Goal: Navigation & Orientation: Find specific page/section

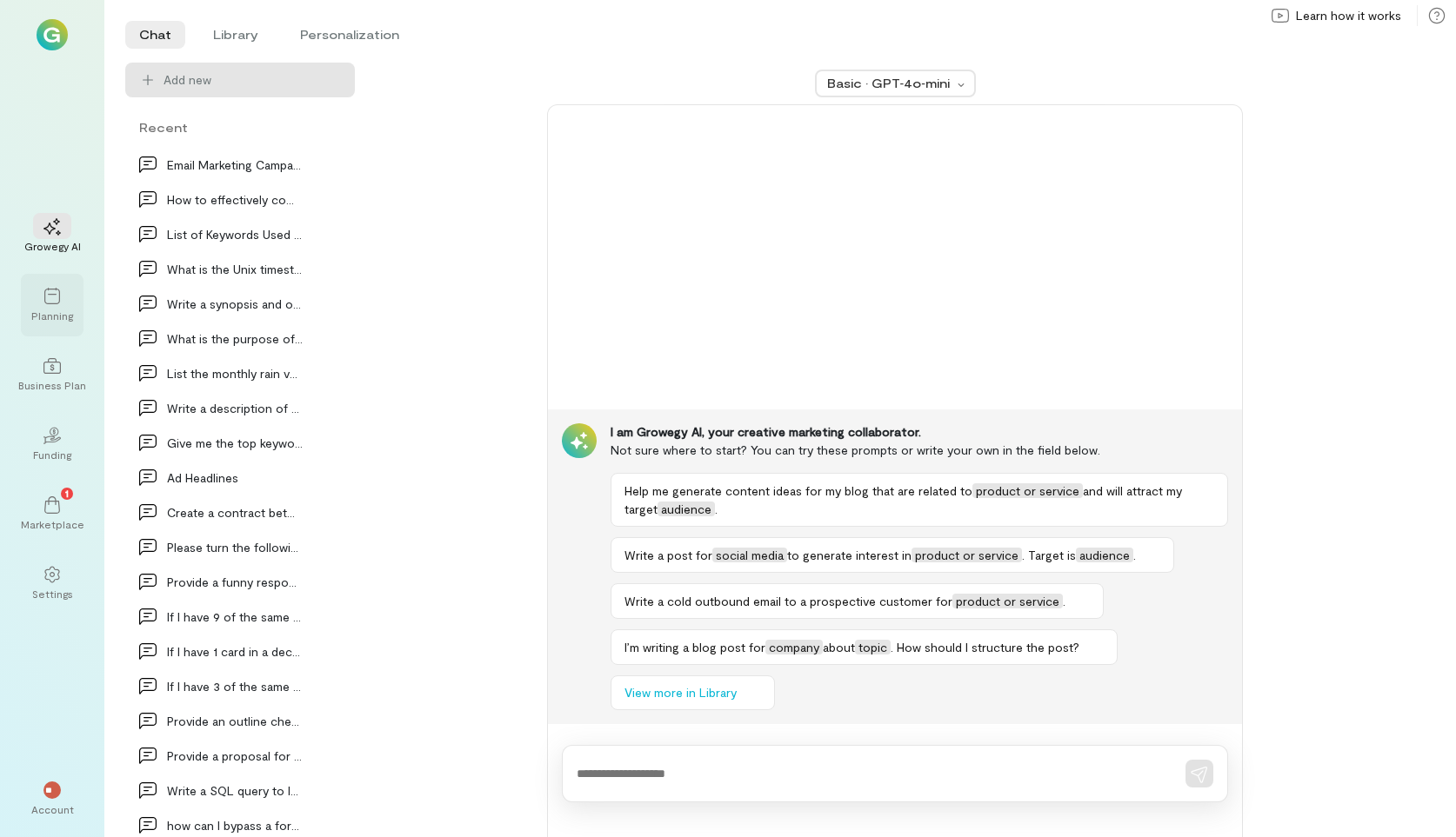
click at [51, 298] on icon at bounding box center [52, 296] width 17 height 17
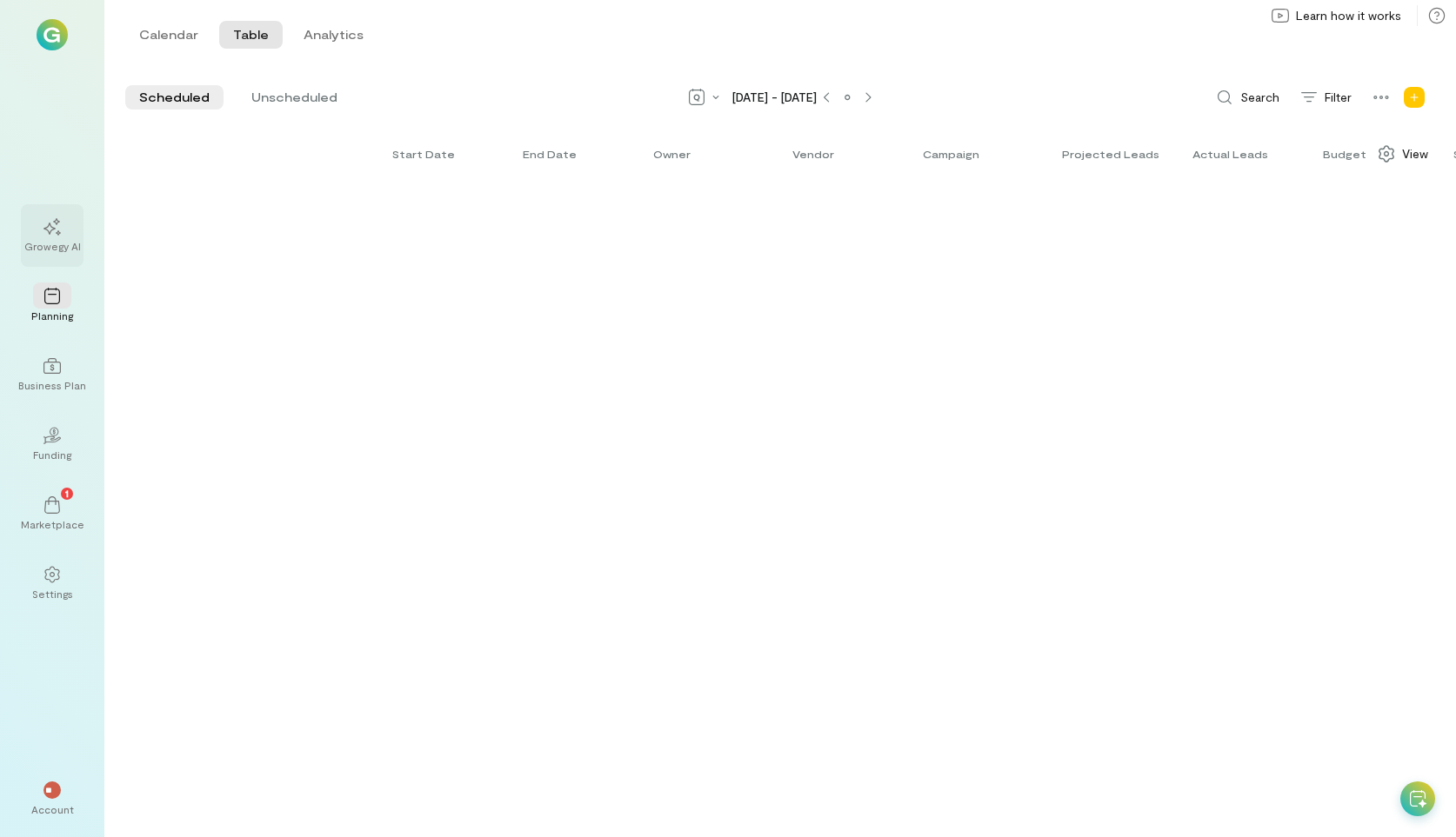
click at [63, 249] on div "Growegy AI" at bounding box center [52, 246] width 56 height 14
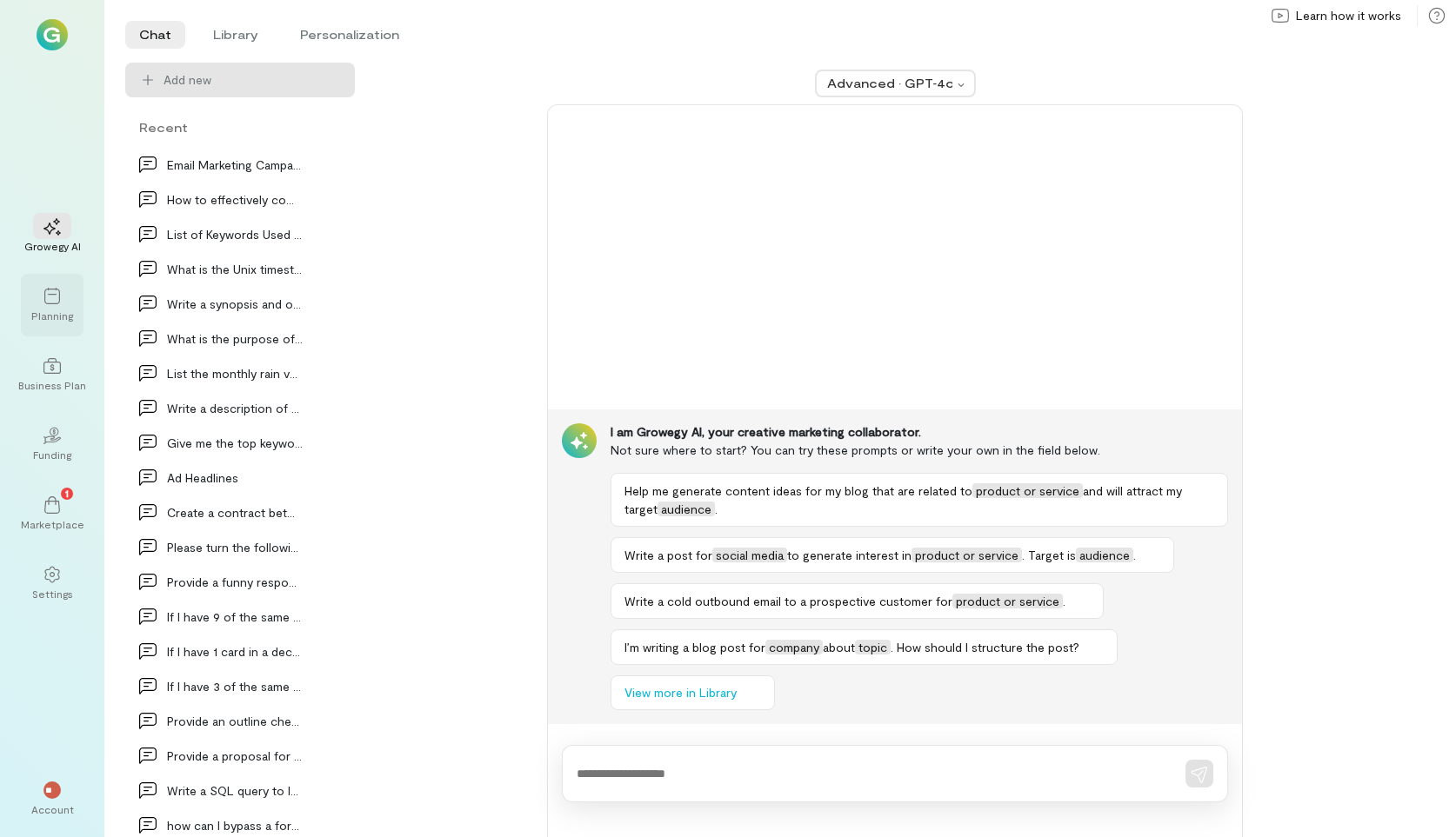
click at [50, 291] on icon at bounding box center [52, 296] width 17 height 17
